Goal: Use online tool/utility: Utilize a website feature to perform a specific function

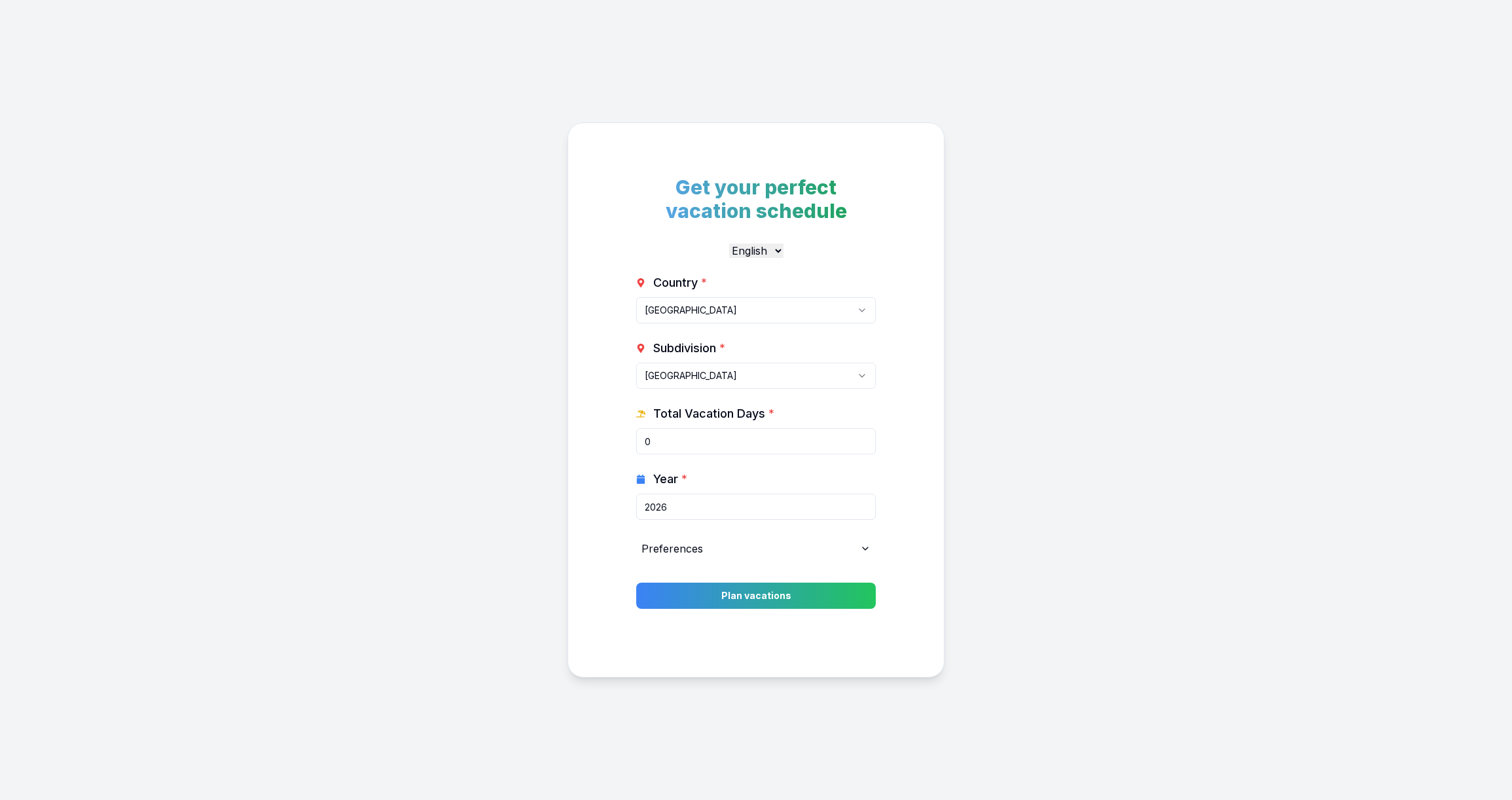
click at [694, 310] on html "Get your perfect vacation schedule English Deutsch Country * [GEOGRAPHIC_DATA] …" at bounding box center [756, 417] width 1512 height 835
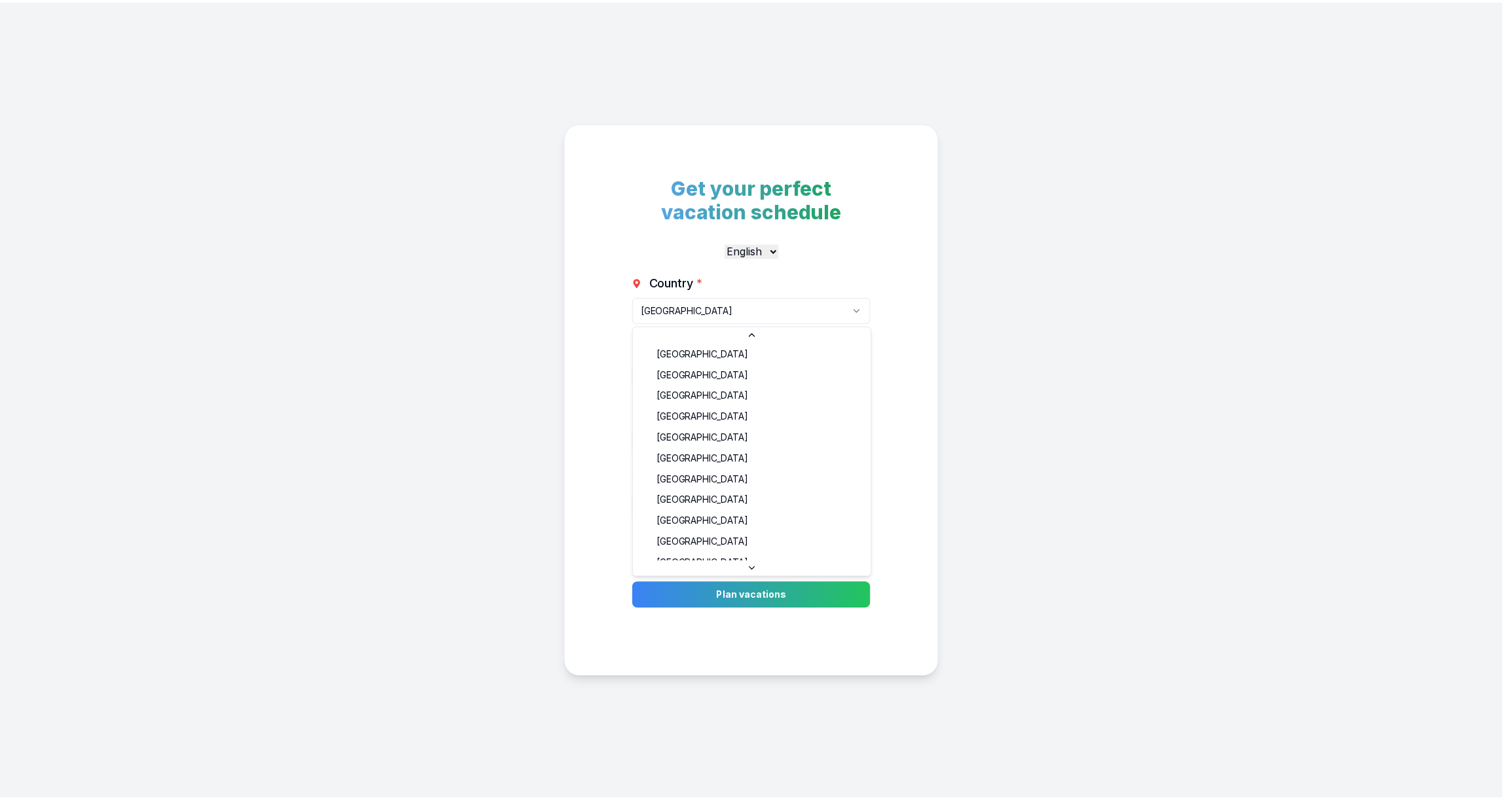
scroll to position [2139, 0]
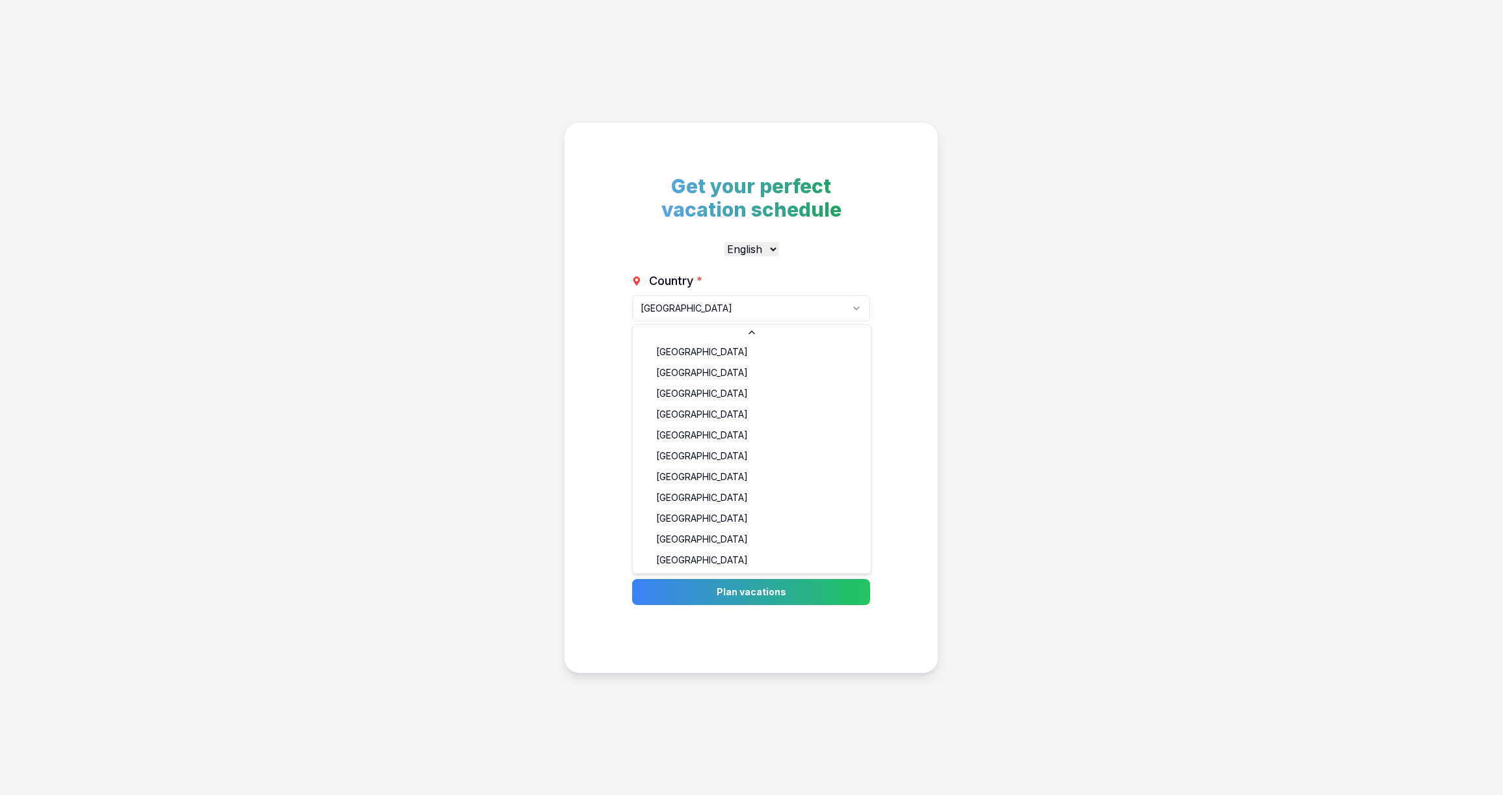
select select "GB"
type input "11"
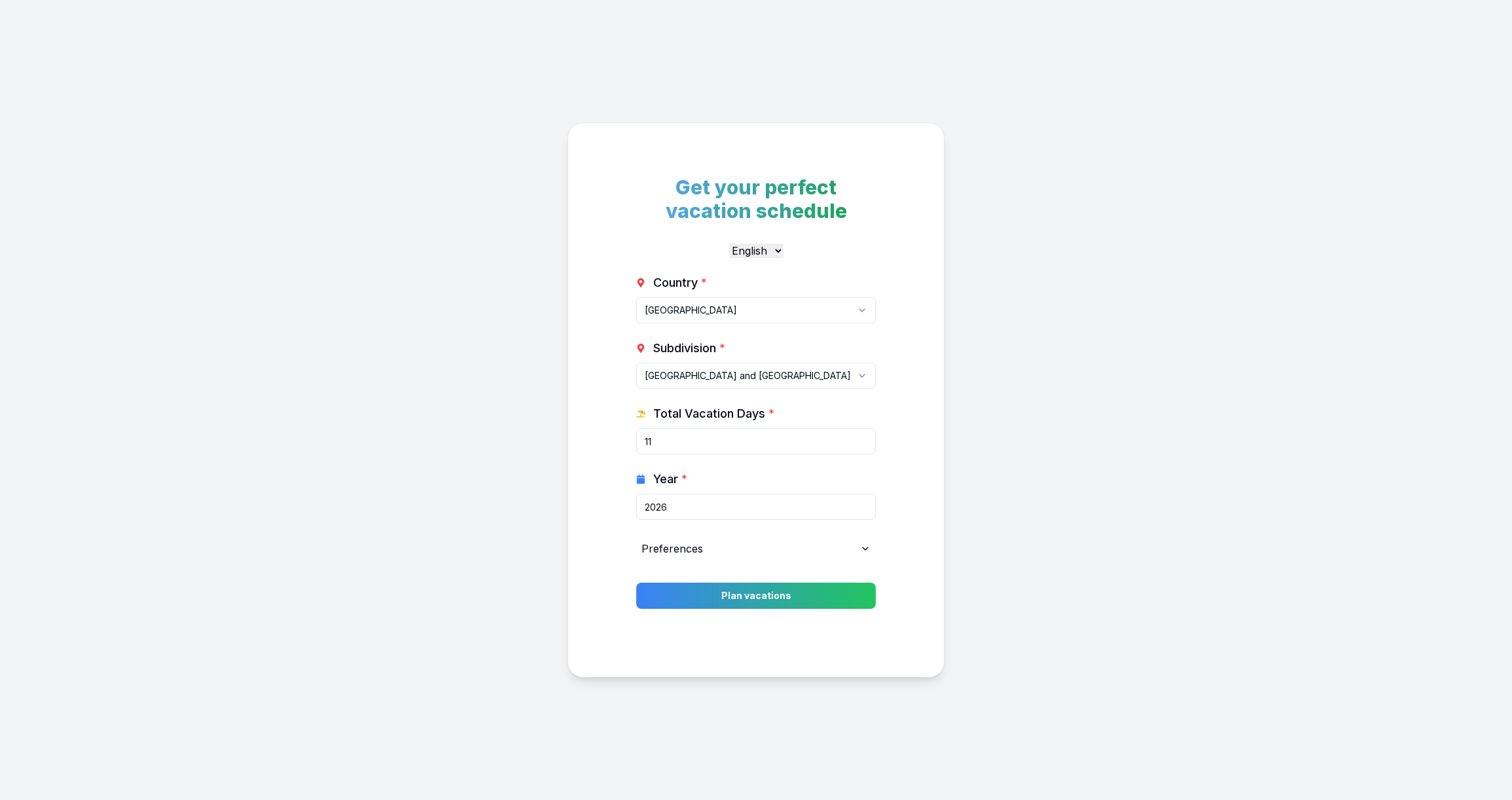
click at [730, 385] on html "Get your perfect vacation schedule English Deutsch Country * [GEOGRAPHIC_DATA] …" at bounding box center [756, 417] width 1512 height 835
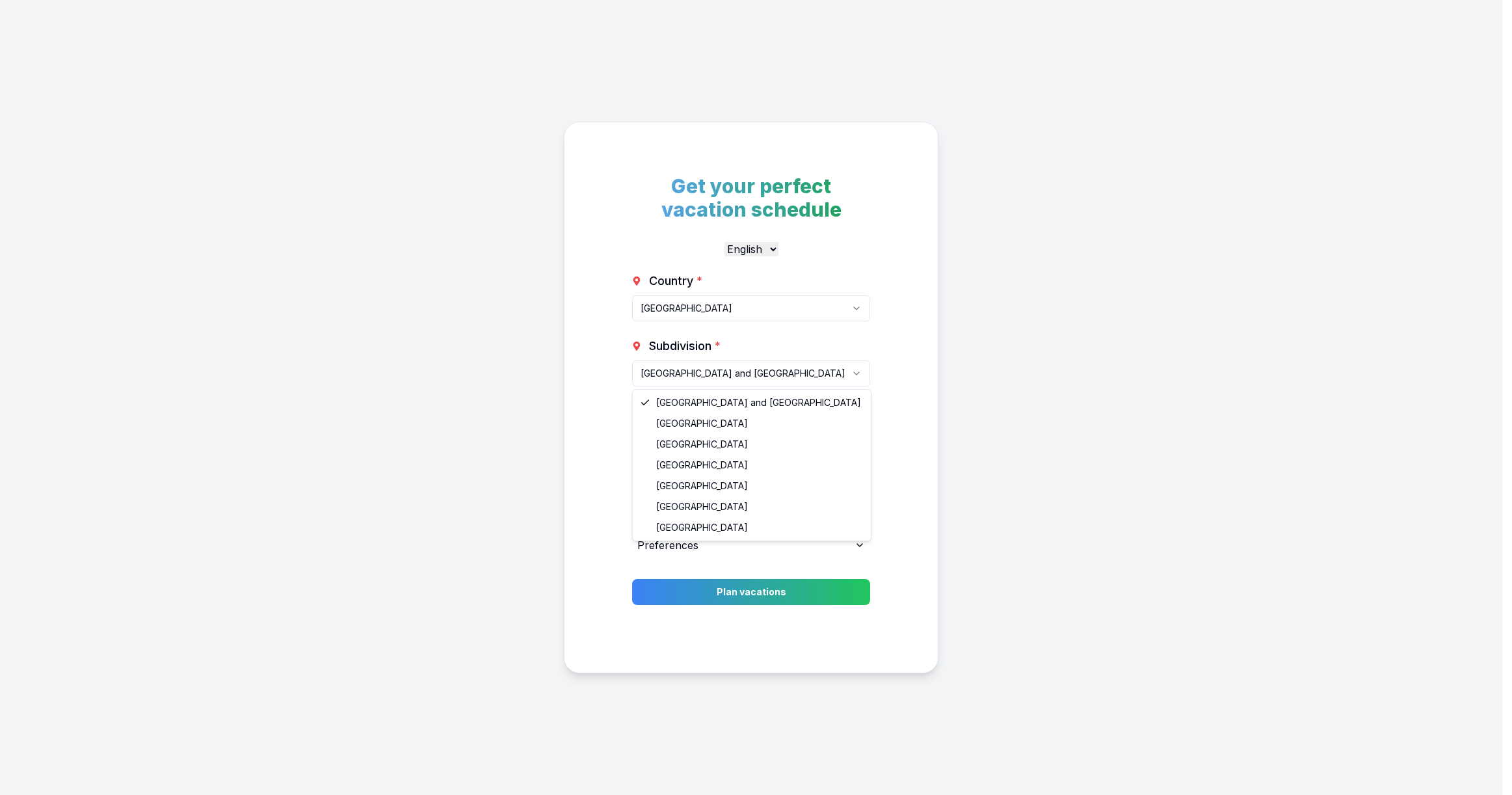
select select "GB-GBN"
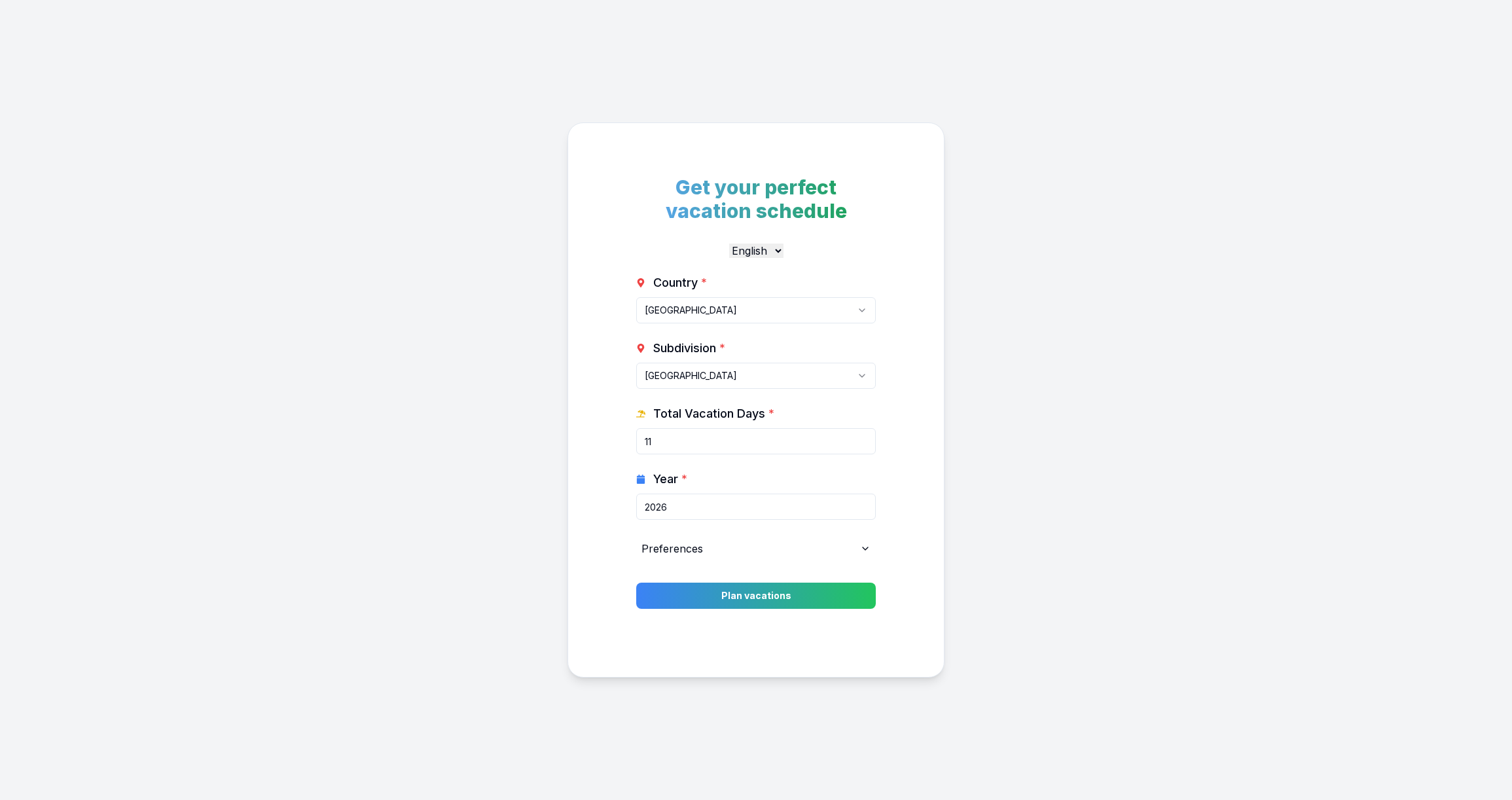
drag, startPoint x: 733, startPoint y: 436, endPoint x: 643, endPoint y: 454, distance: 91.8
click at [645, 452] on input "11" at bounding box center [756, 441] width 240 height 26
type input "30"
click at [745, 592] on button "Plan vacations" at bounding box center [756, 596] width 252 height 27
click at [852, 552] on div "Get your perfect vacation schedule English Deutsch Country * [GEOGRAPHIC_DATA] …" at bounding box center [756, 400] width 271 height 449
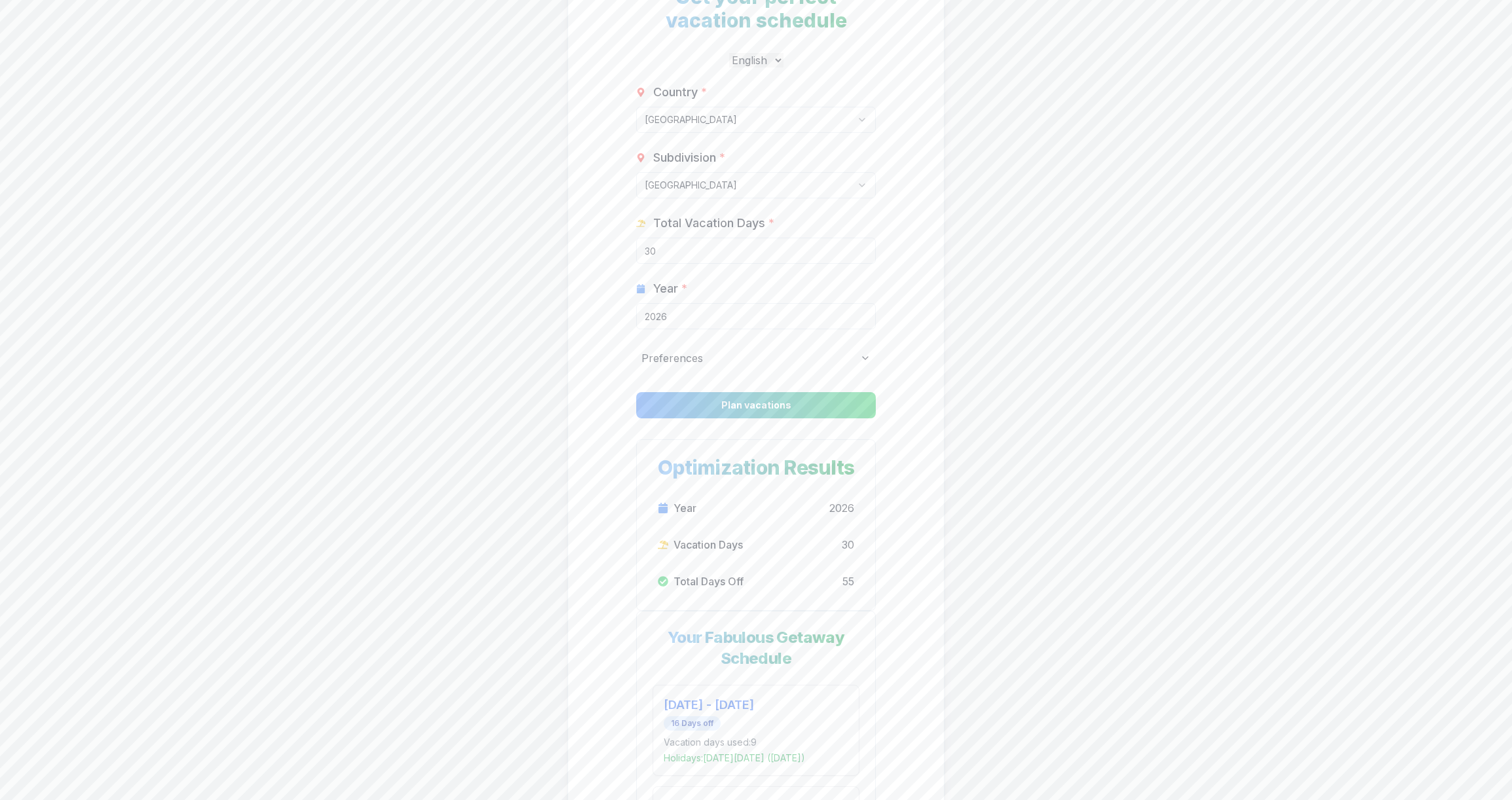
scroll to position [131, 0]
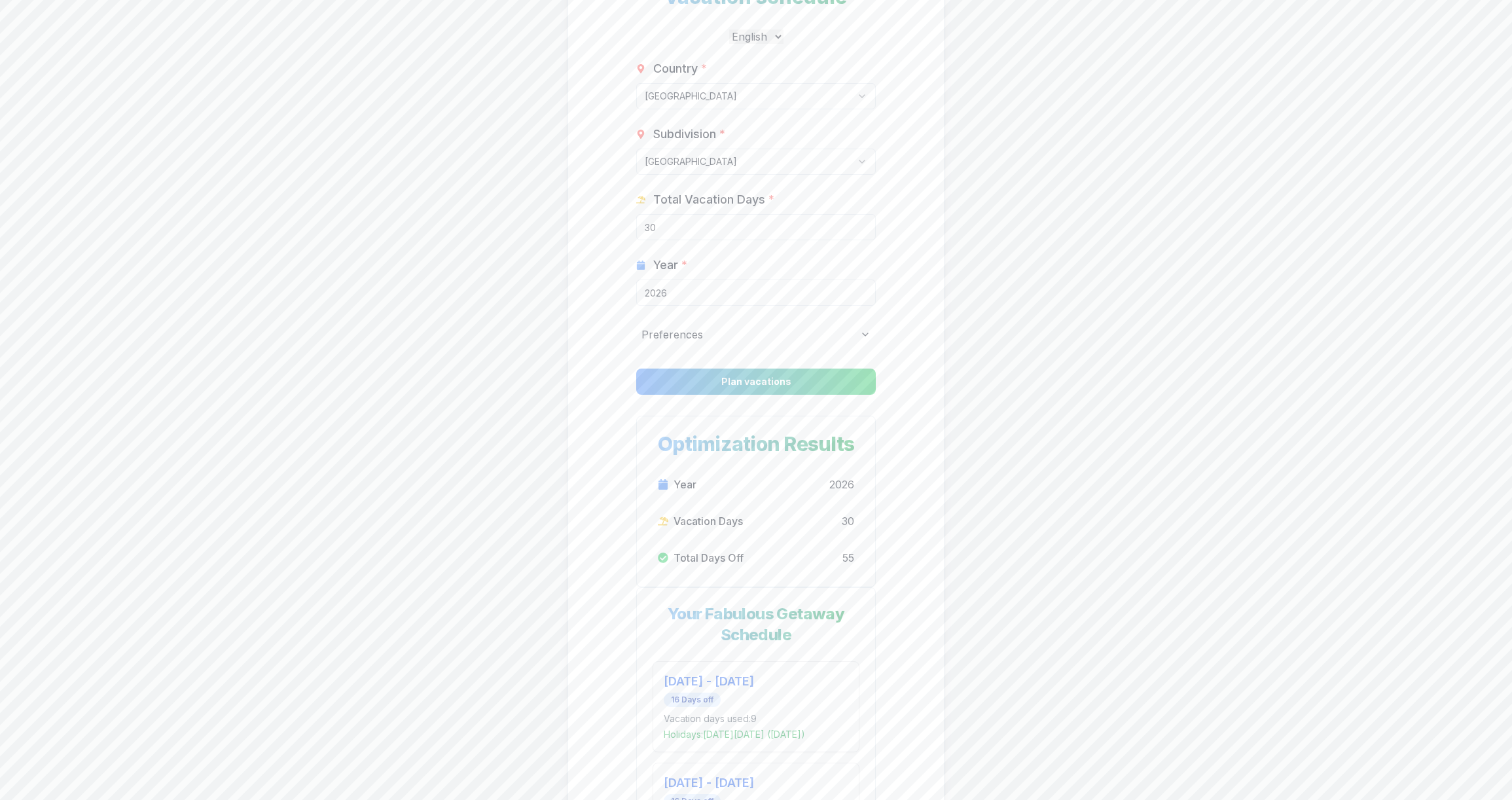
click at [865, 333] on icon at bounding box center [865, 335] width 11 height 11
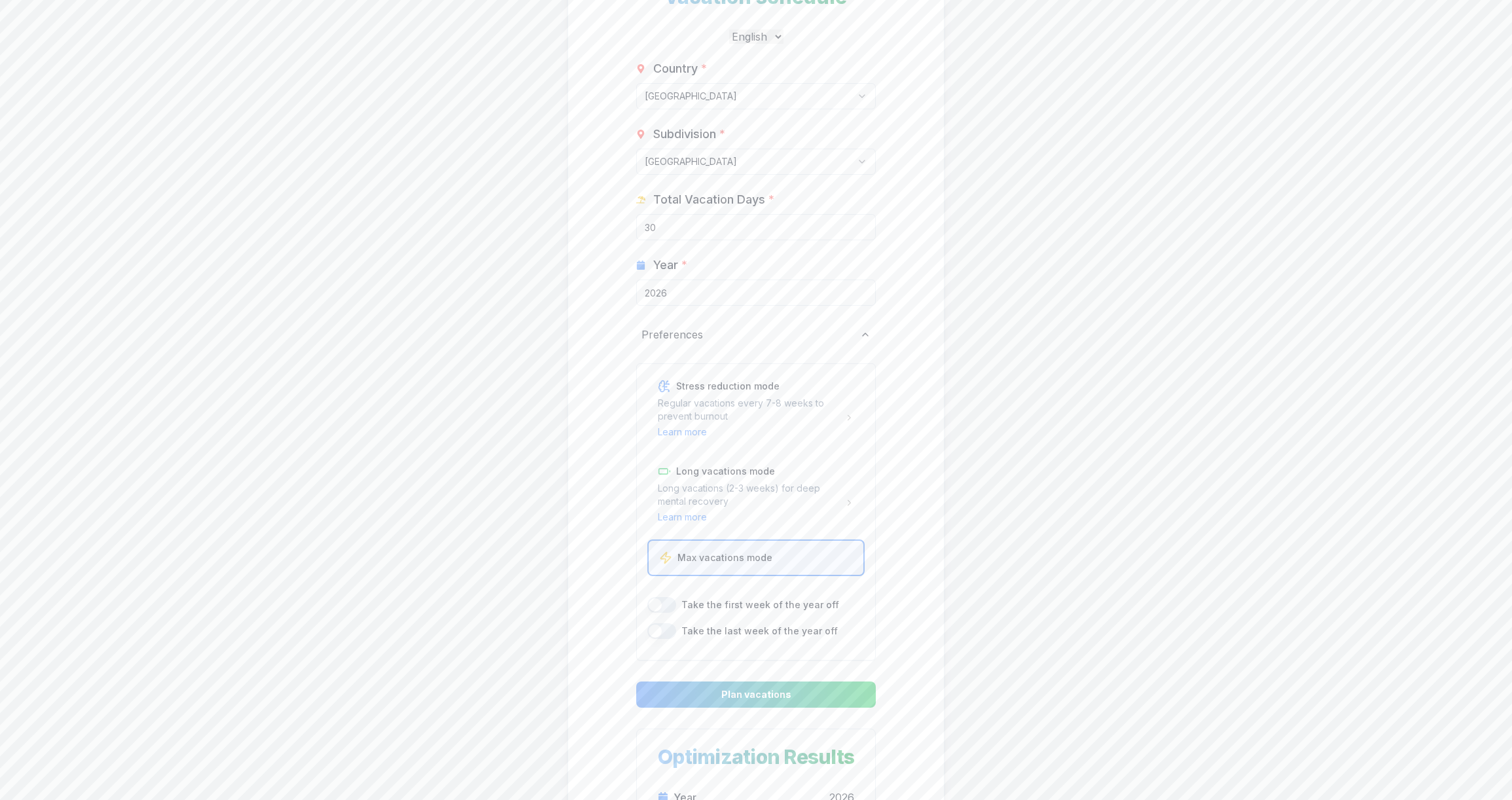
click at [865, 333] on icon at bounding box center [865, 335] width 11 height 11
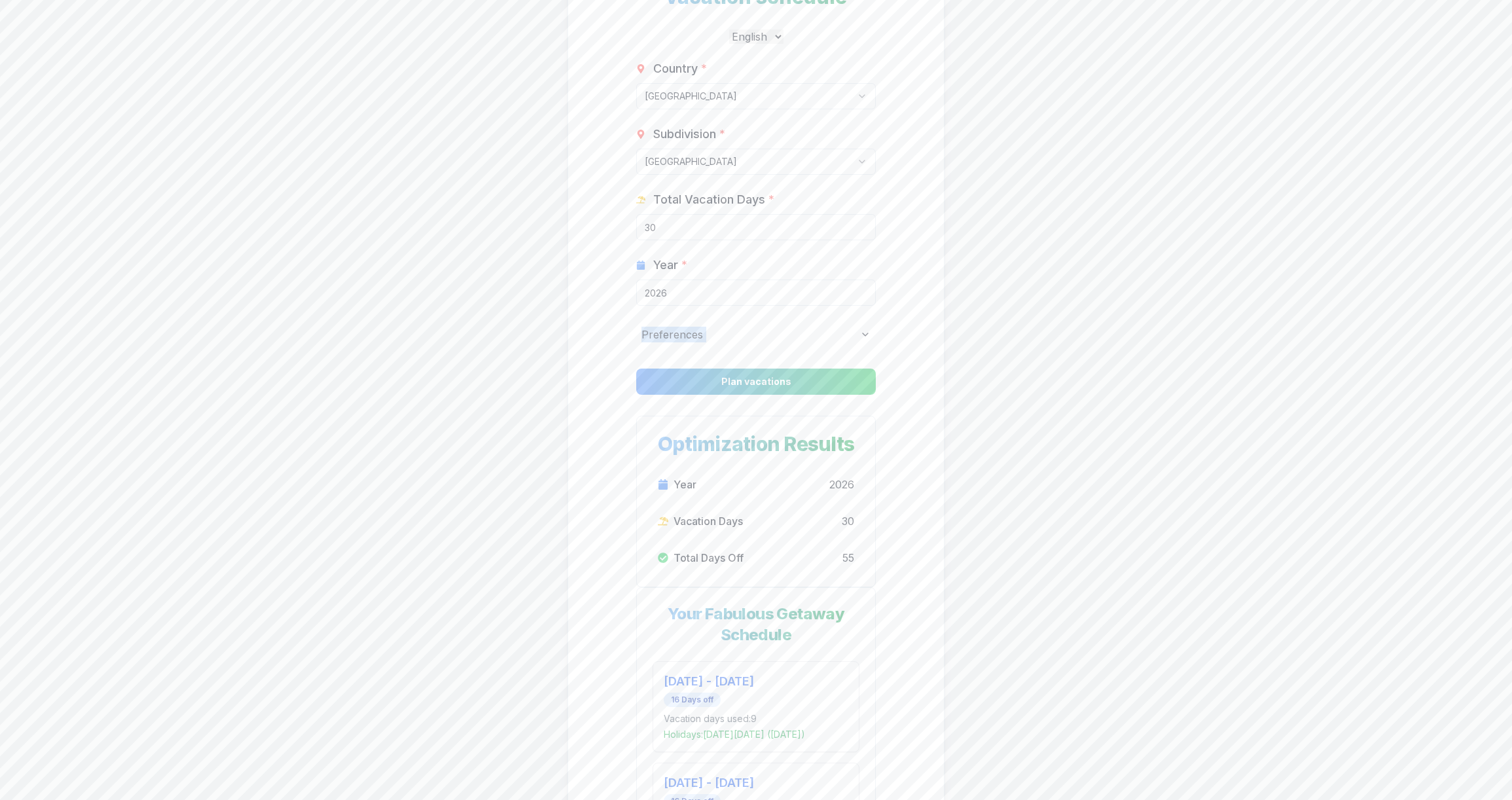
click at [865, 333] on icon at bounding box center [865, 335] width 11 height 11
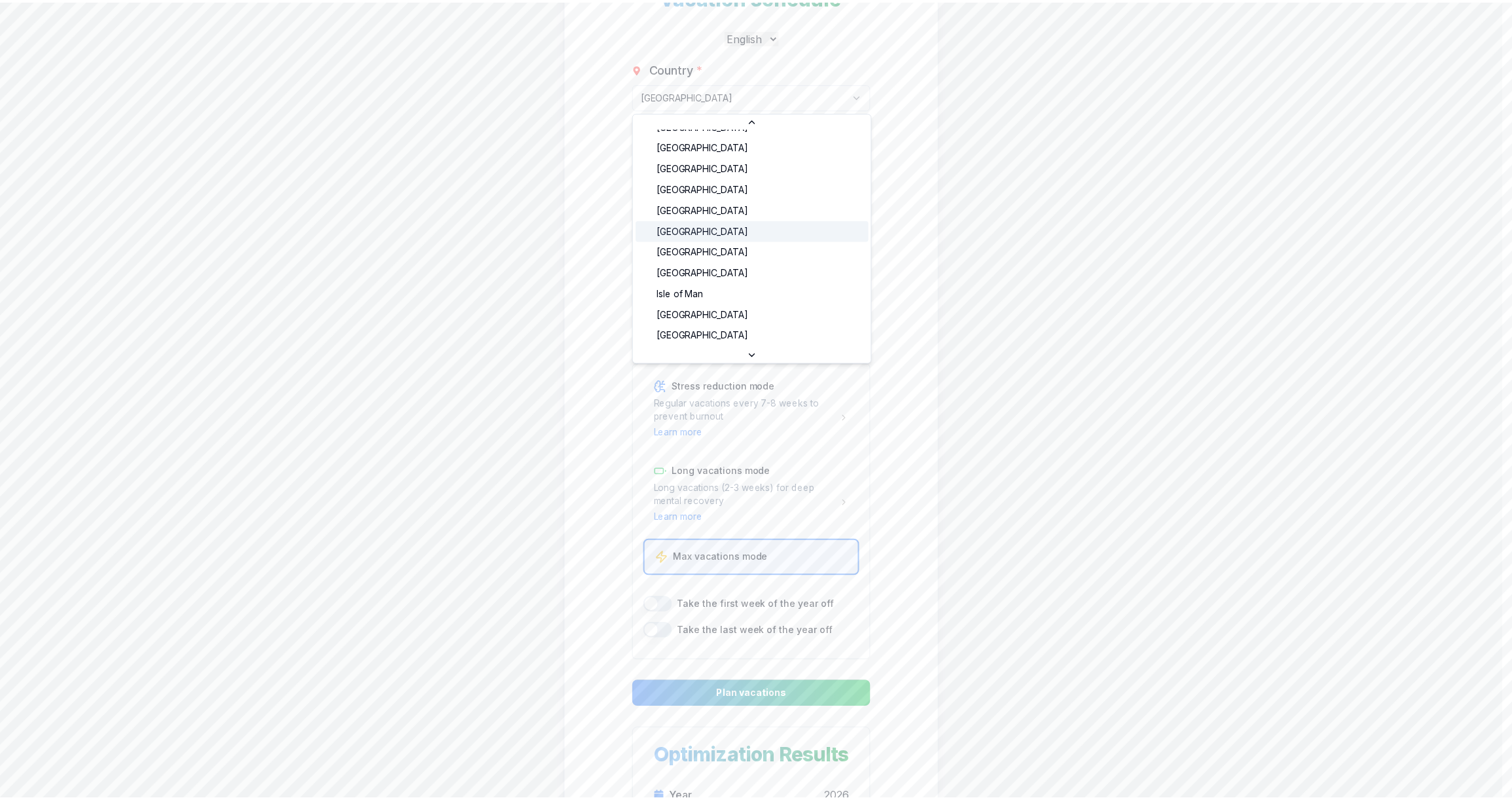
scroll to position [958, 0]
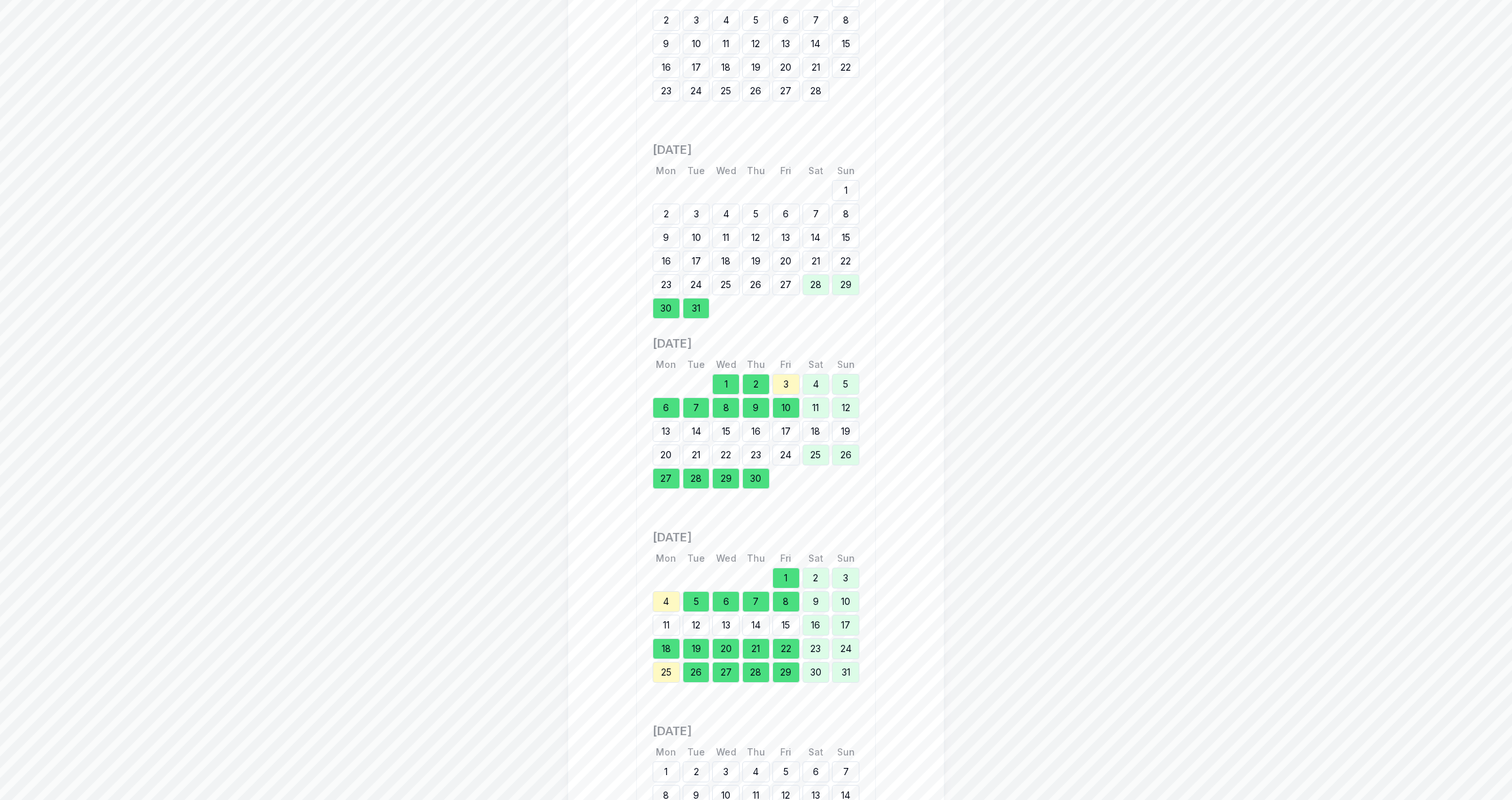
scroll to position [1899, 0]
